Goal: Task Accomplishment & Management: Manage account settings

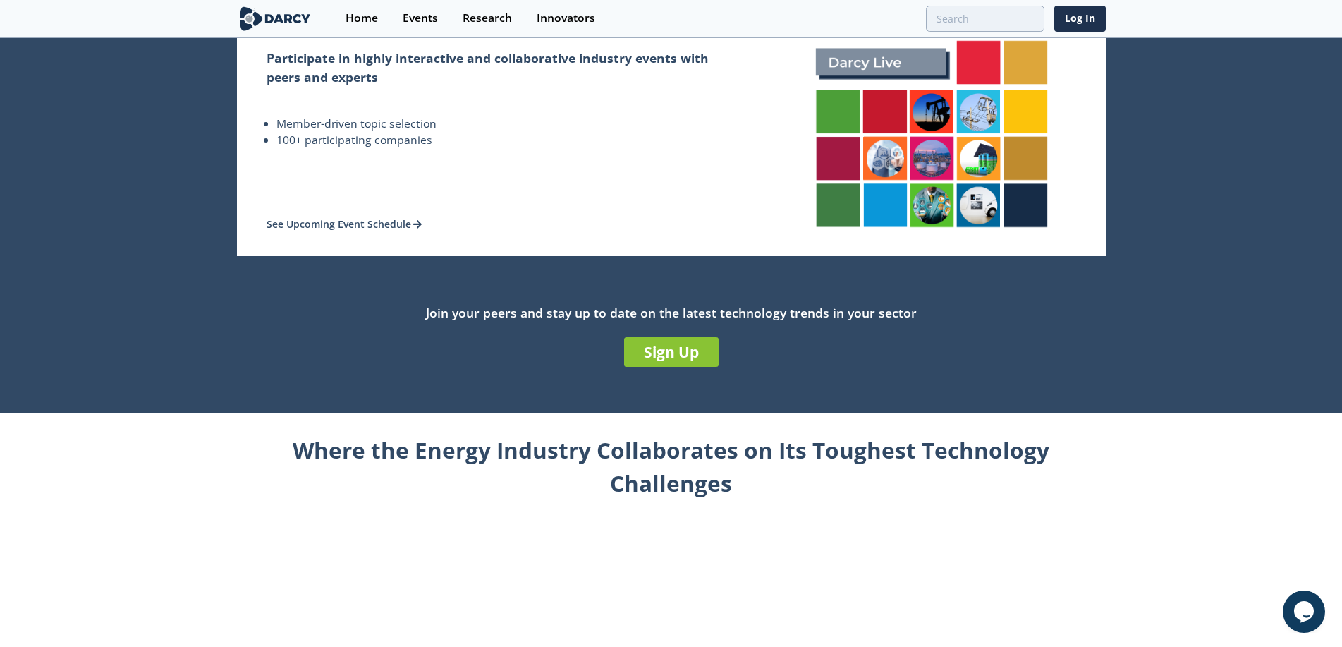
click at [237, 422] on div "Where the Energy Industry Collaborates on Its Toughest Technology Challenges" at bounding box center [671, 581] width 869 height 336
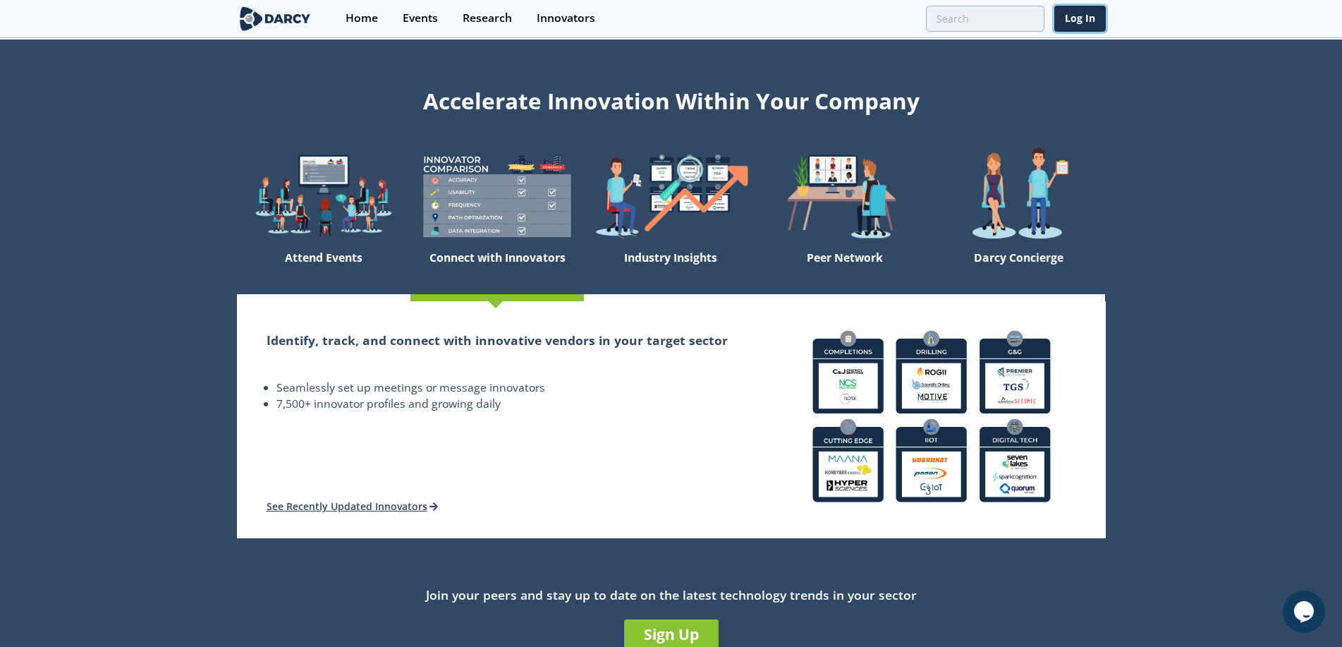
click at [1073, 18] on link "Log In" at bounding box center [1079, 19] width 51 height 26
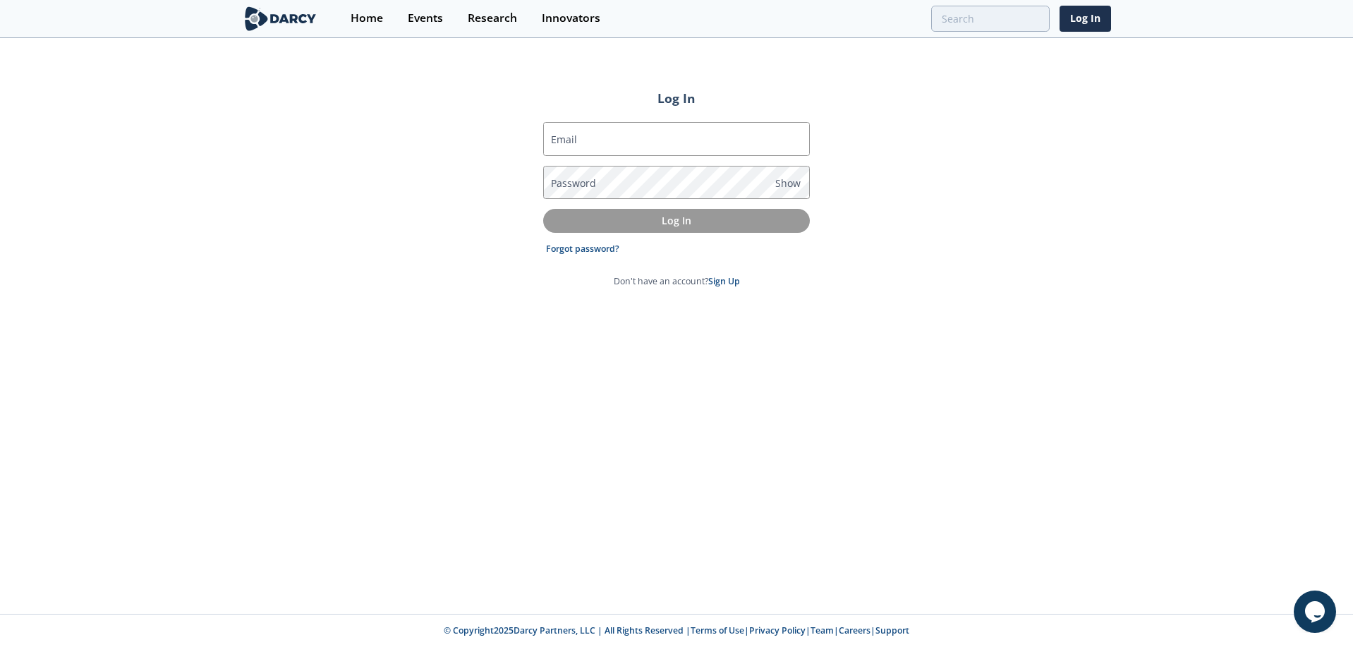
click at [593, 141] on input "Email" at bounding box center [676, 139] width 267 height 34
type input "[PERSON_NAME][EMAIL_ADDRESS][PERSON_NAME][DOMAIN_NAME]"
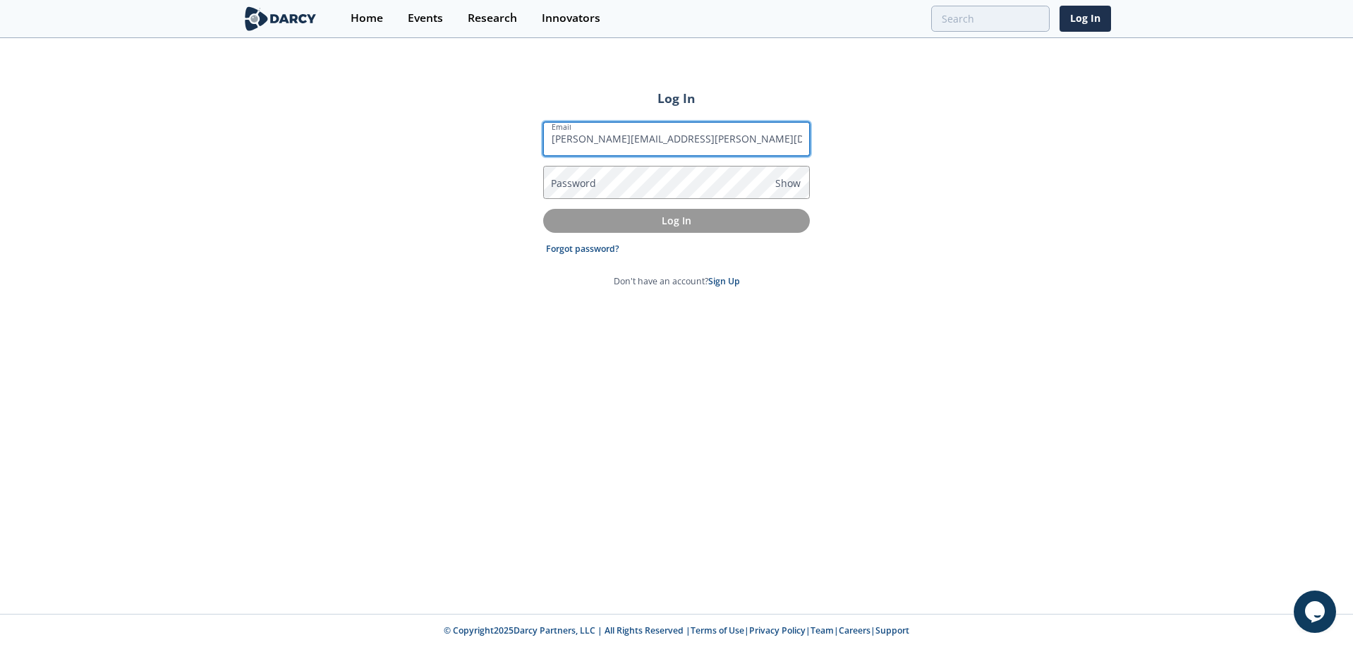
click at [742, 136] on input "[PERSON_NAME][EMAIL_ADDRESS][PERSON_NAME][DOMAIN_NAME]" at bounding box center [676, 139] width 267 height 34
click at [786, 183] on span "Show" at bounding box center [787, 183] width 25 height 15
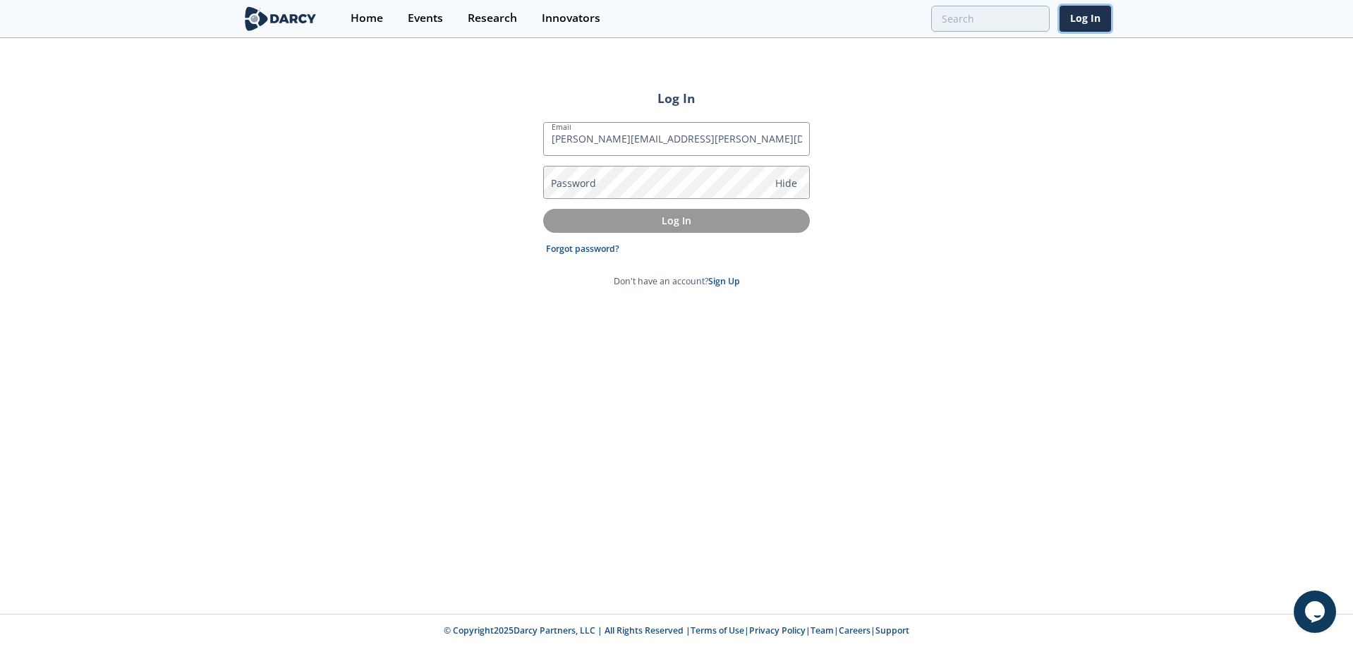
click at [1090, 12] on link "Log In" at bounding box center [1084, 19] width 51 height 26
click at [621, 129] on input "Email" at bounding box center [676, 139] width 267 height 34
type input "[PERSON_NAME][EMAIL_ADDRESS][PERSON_NAME][DOMAIN_NAME]"
